Goal: Check status: Check status

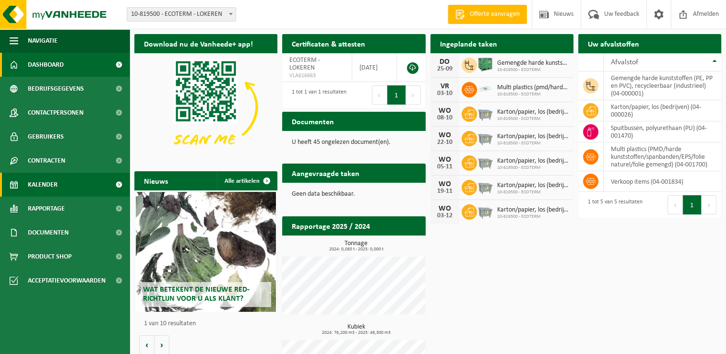
click at [52, 190] on span "Kalender" at bounding box center [43, 185] width 30 height 24
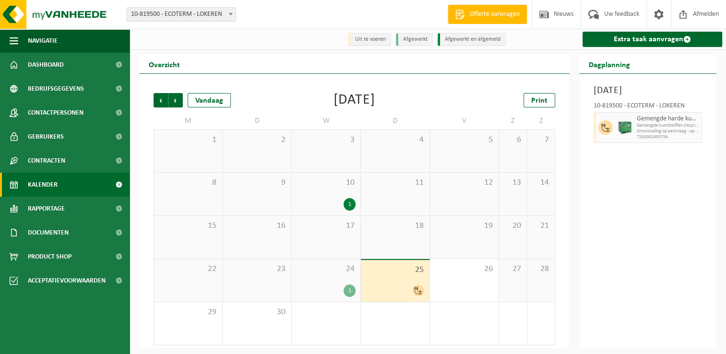
click at [411, 288] on div at bounding box center [395, 290] width 59 height 13
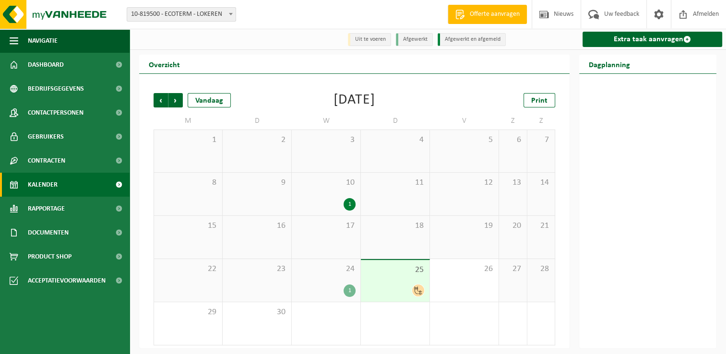
click at [408, 287] on div at bounding box center [395, 290] width 59 height 13
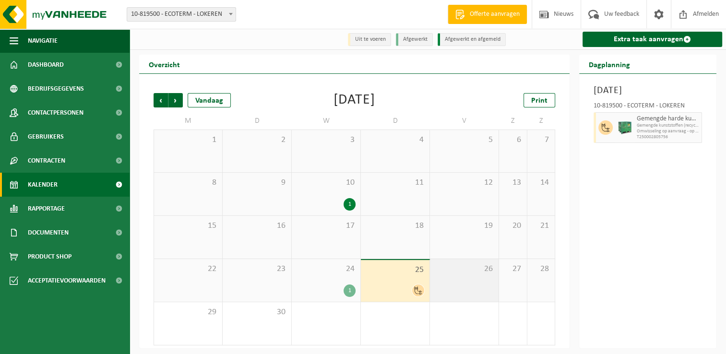
click at [472, 279] on div "26" at bounding box center [464, 280] width 69 height 43
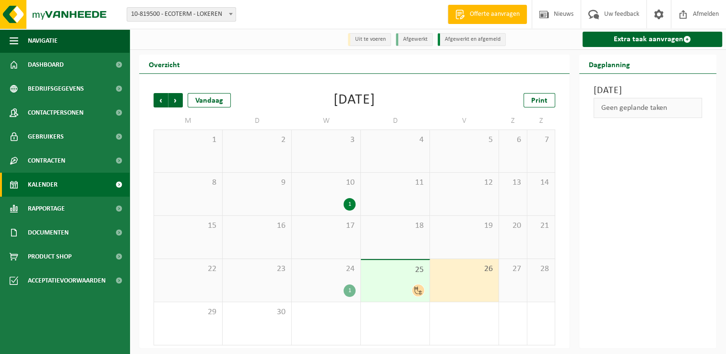
click at [426, 279] on div "25" at bounding box center [395, 281] width 69 height 42
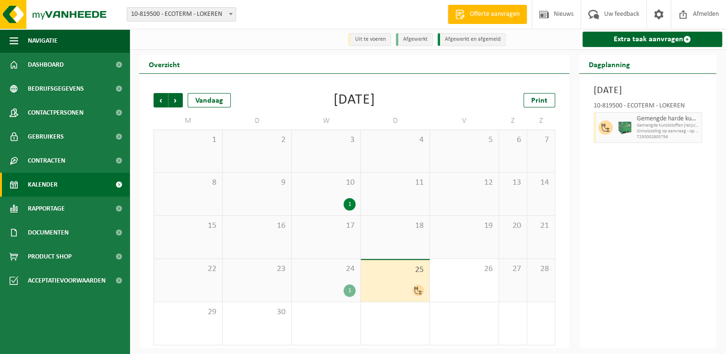
click at [413, 278] on div "25" at bounding box center [395, 281] width 69 height 42
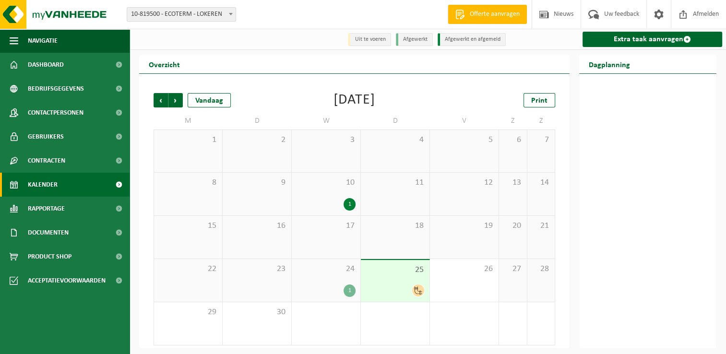
click at [399, 279] on div "25" at bounding box center [395, 281] width 69 height 42
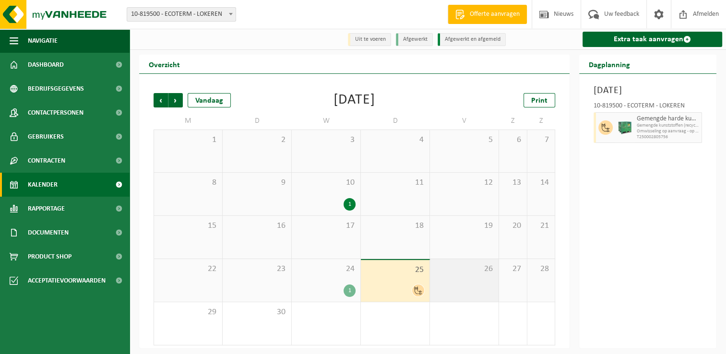
click at [467, 288] on div "26" at bounding box center [464, 280] width 69 height 43
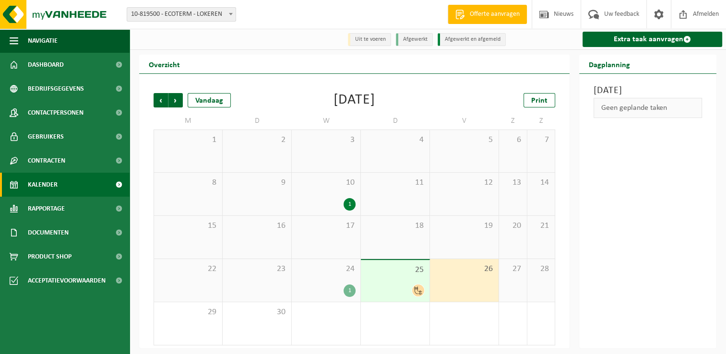
click at [409, 284] on div "25" at bounding box center [395, 281] width 69 height 42
